Goal: Find specific fact: Find specific fact

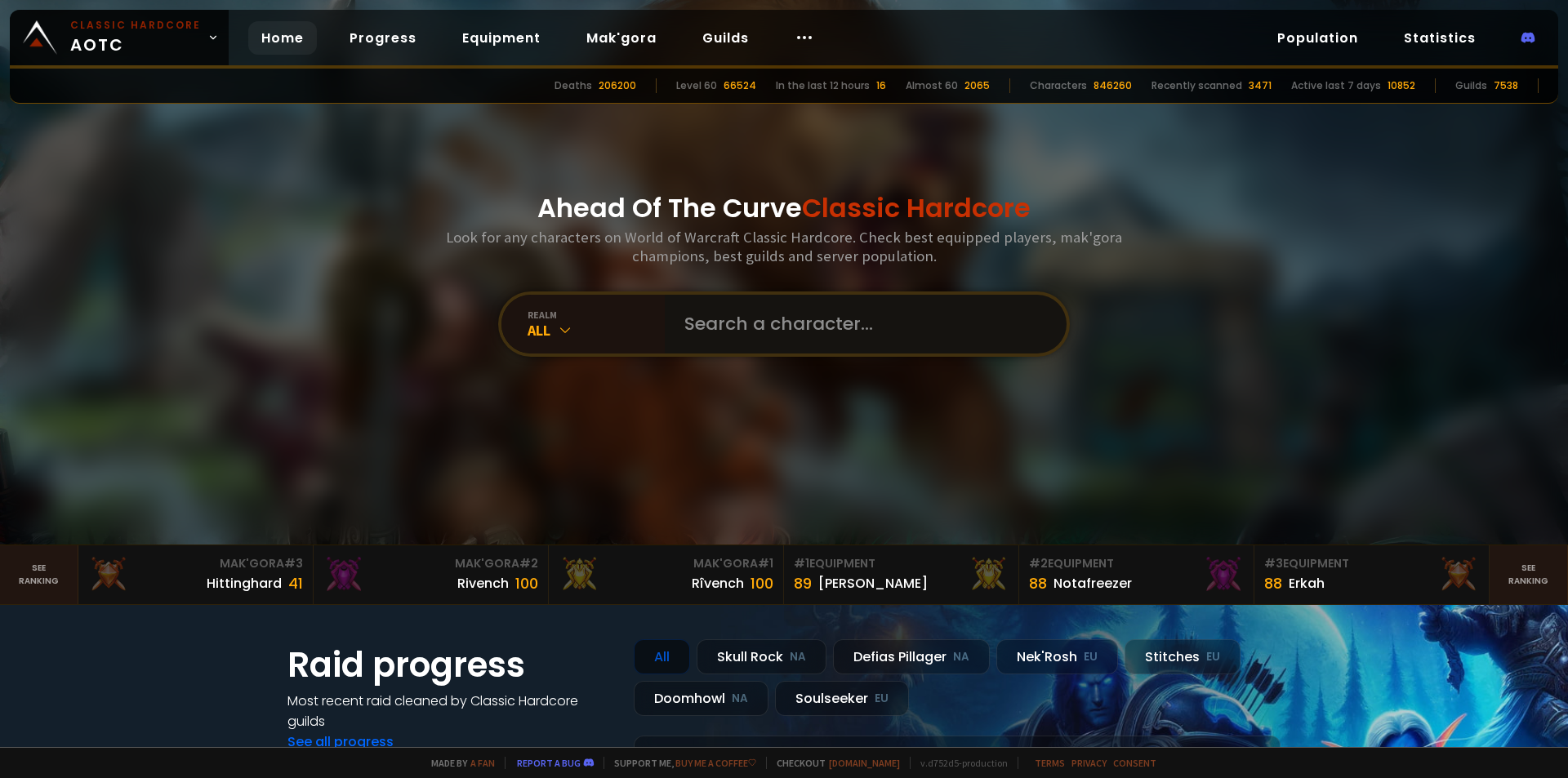
click at [716, 320] on input "text" at bounding box center [860, 323] width 372 height 59
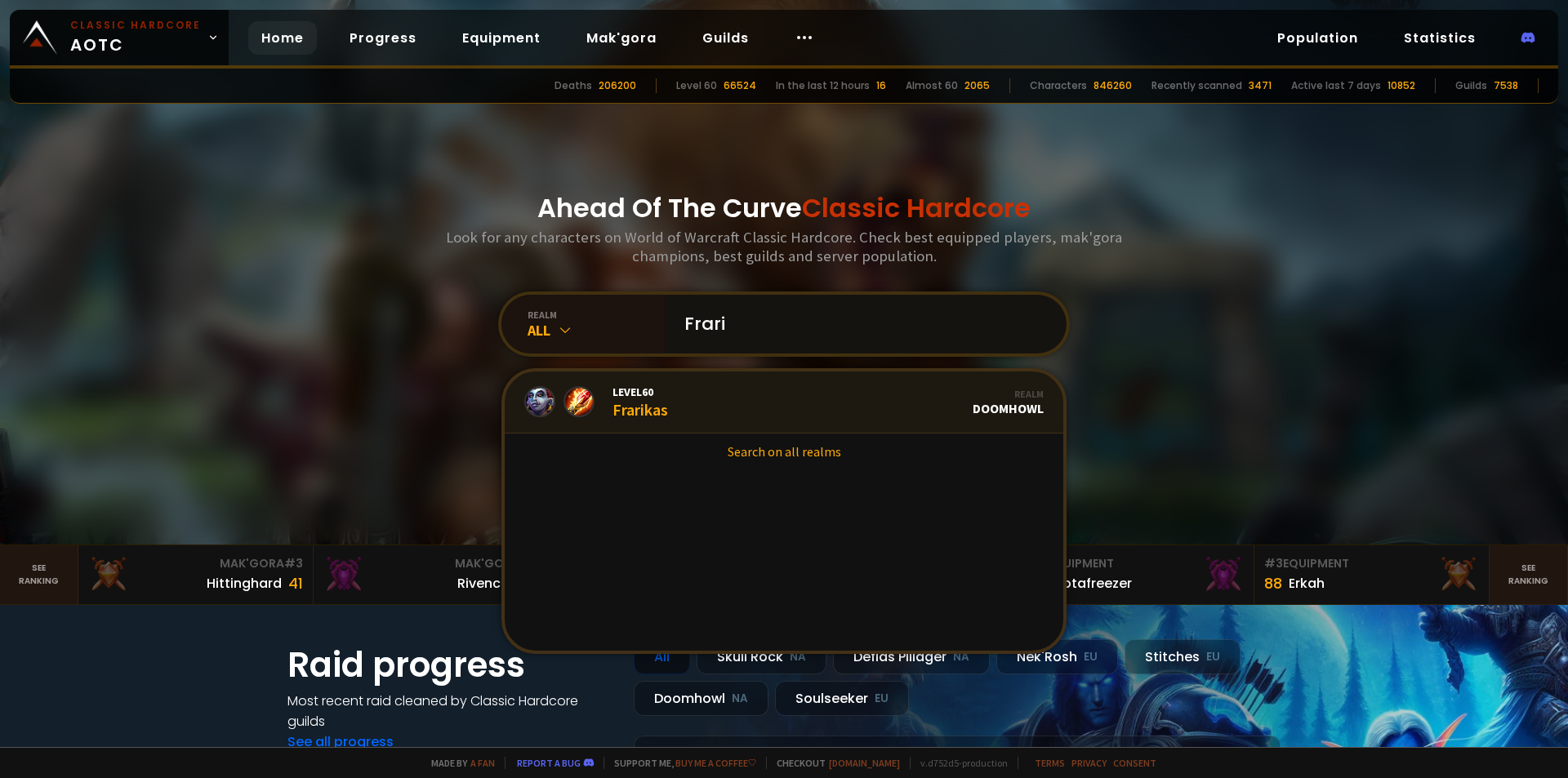
type input "Frari"
click at [723, 371] on link "Level 60 Frarikas Realm Doomhowl" at bounding box center [784, 402] width 558 height 62
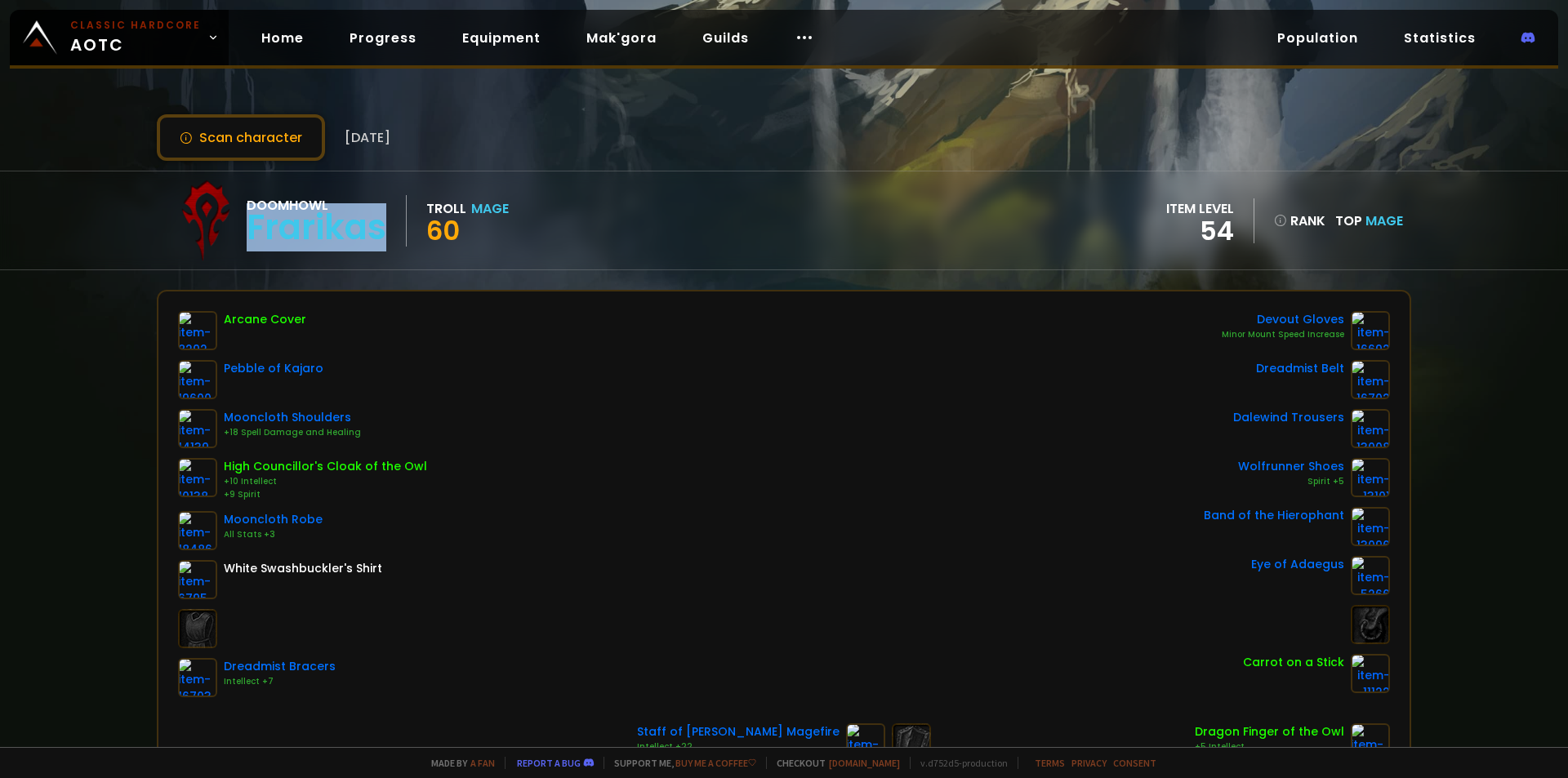
drag, startPoint x: 384, startPoint y: 227, endPoint x: 253, endPoint y: 233, distance: 131.1
click at [253, 233] on div "Doomhowl Frarikas" at bounding box center [327, 221] width 160 height 51
copy div "Frarikas"
